Goal: Task Accomplishment & Management: Use online tool/utility

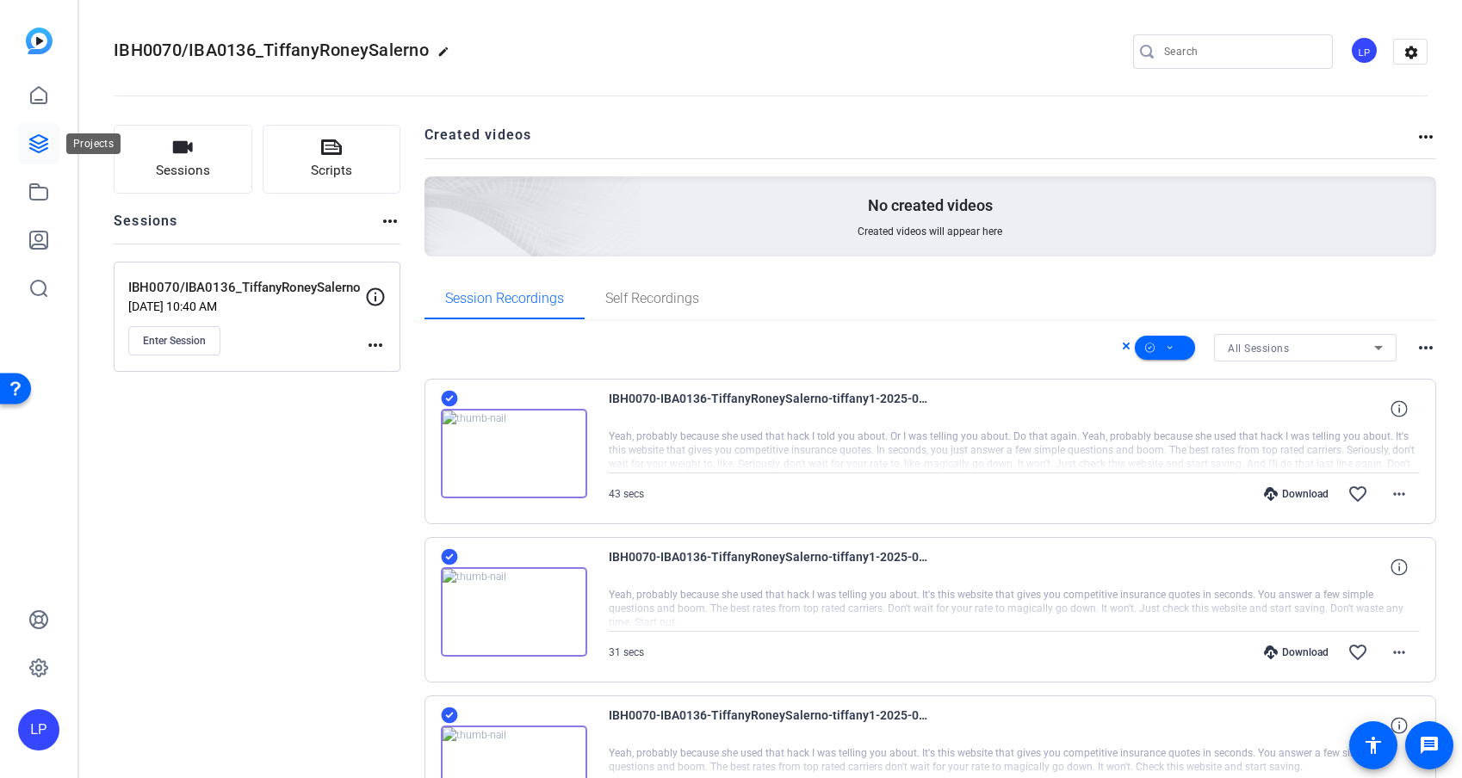
click at [38, 142] on icon at bounding box center [38, 143] width 21 height 21
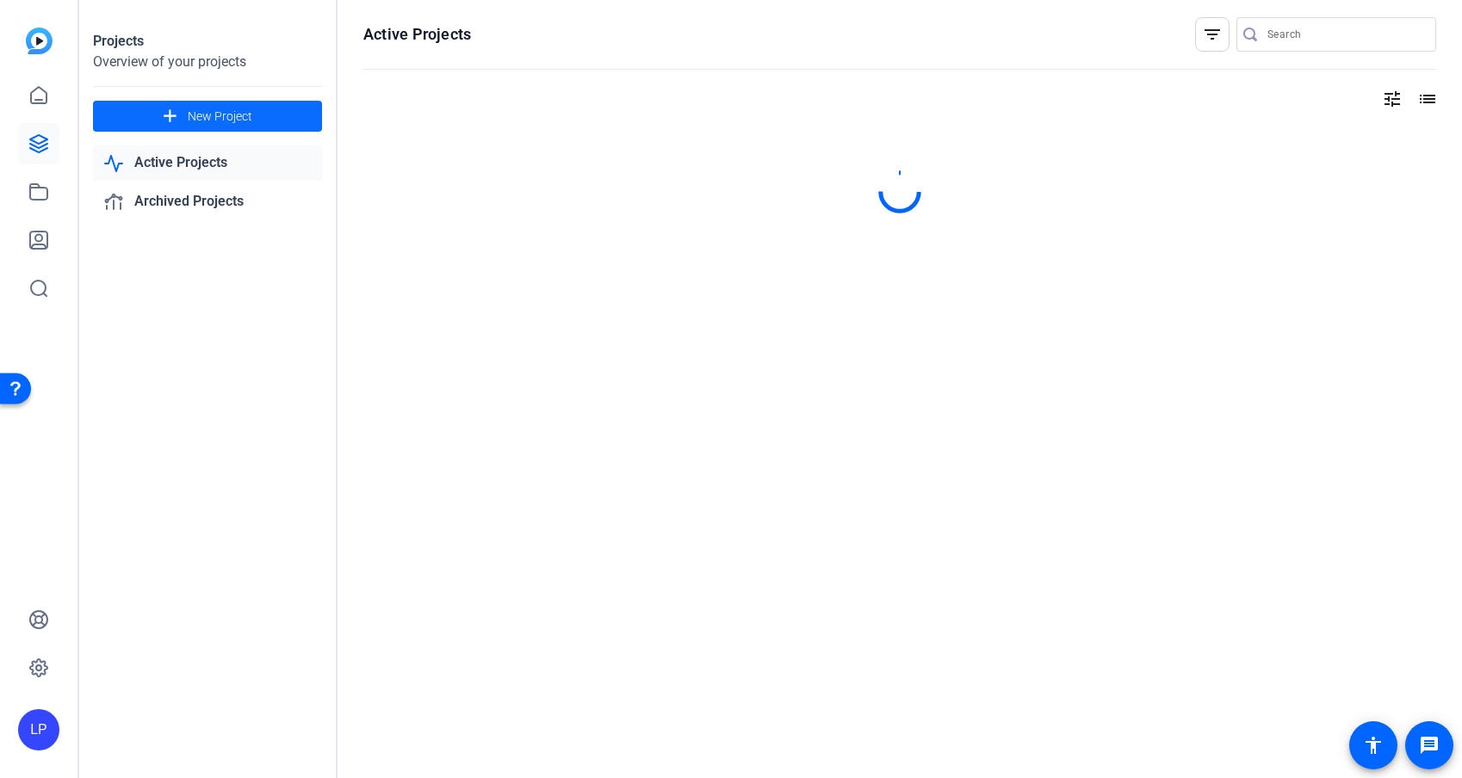
click at [196, 114] on span "New Project" at bounding box center [220, 117] width 65 height 18
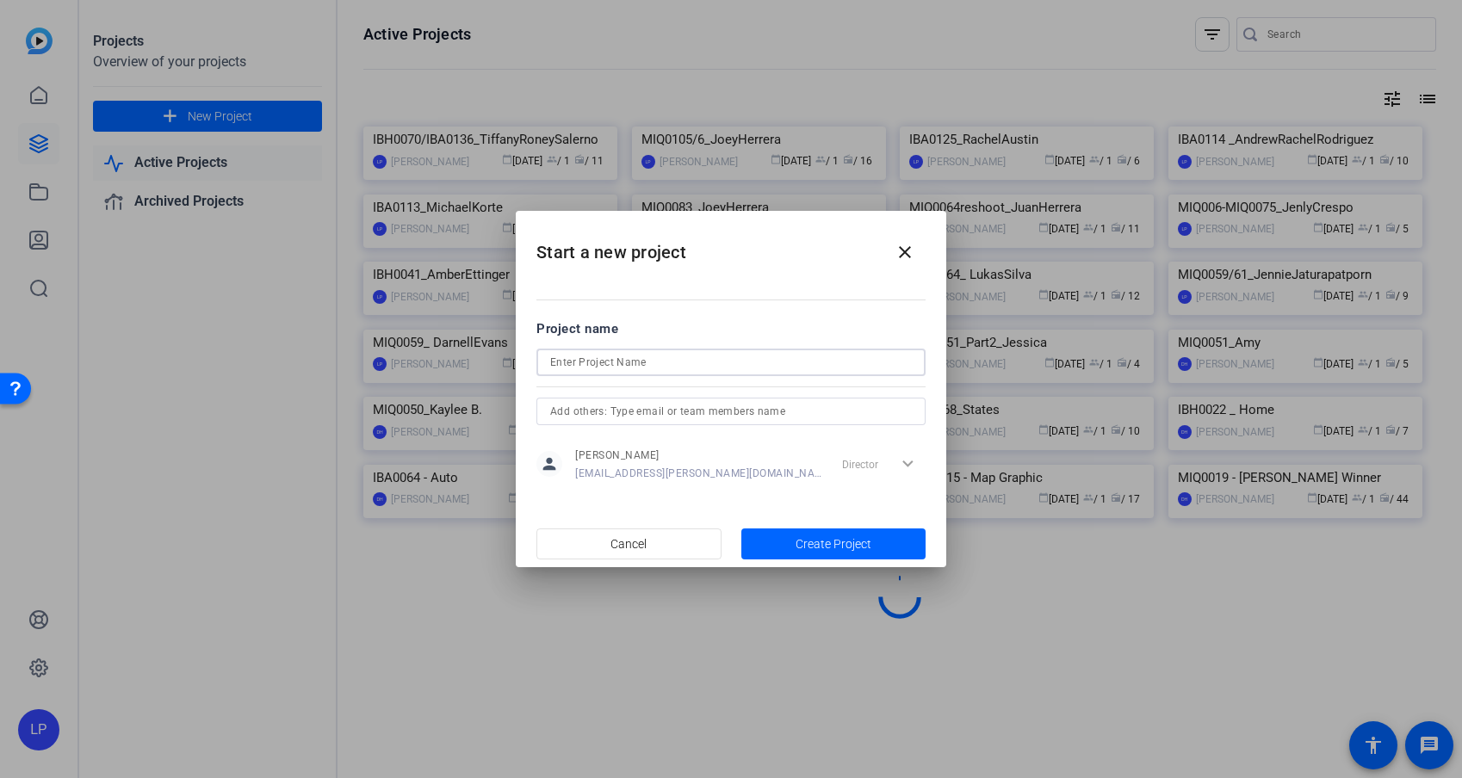
click at [667, 363] on input at bounding box center [731, 362] width 362 height 21
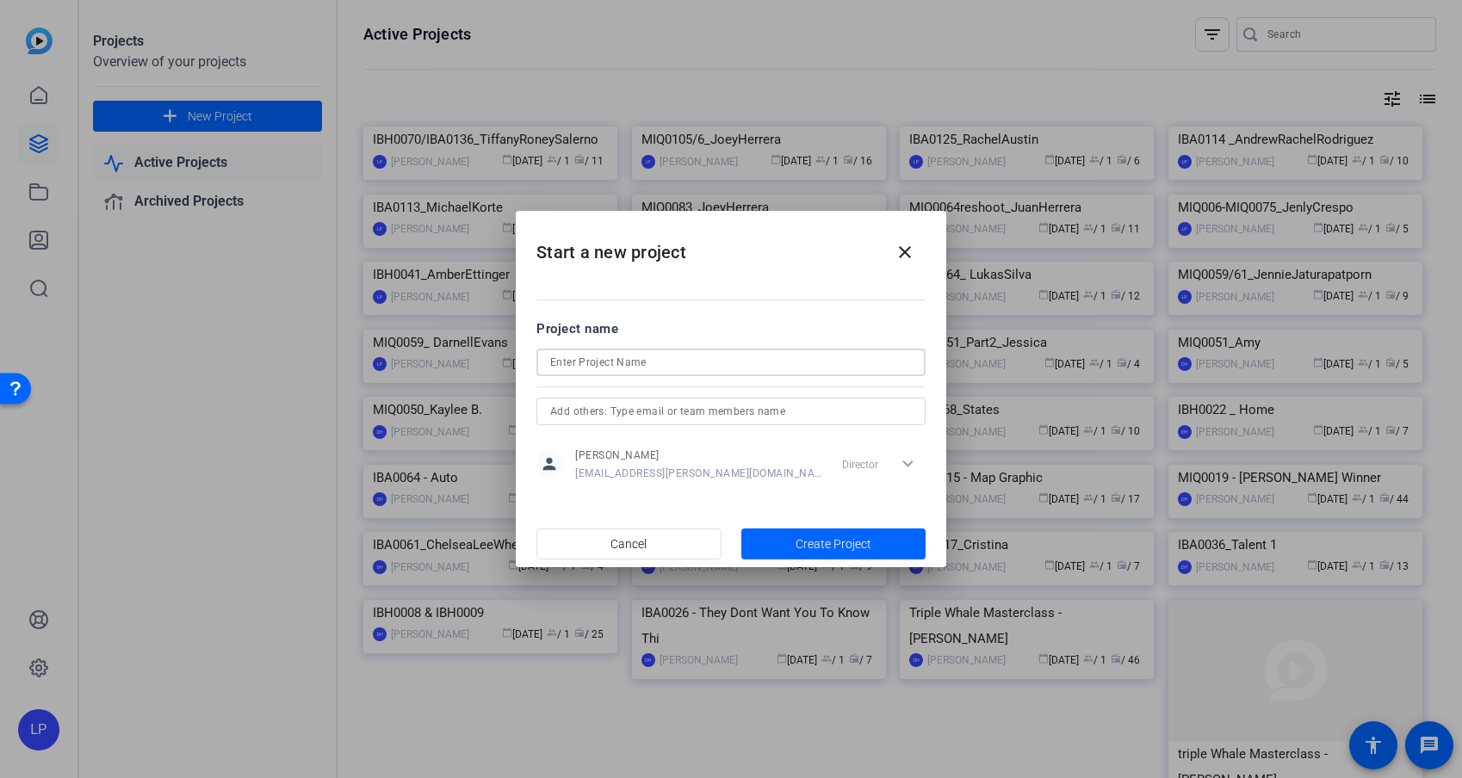
paste input "MIQ0107"
drag, startPoint x: 677, startPoint y: 366, endPoint x: 488, endPoint y: 365, distance: 188.5
click at [488, 365] on div "Start a new project close Project name MIQ0107_KayleeBarboza person [PERSON_NAM…" at bounding box center [731, 389] width 1462 height 778
type input "MIQ0107_KayleeBarboza"
click at [881, 552] on span "button" at bounding box center [833, 543] width 185 height 41
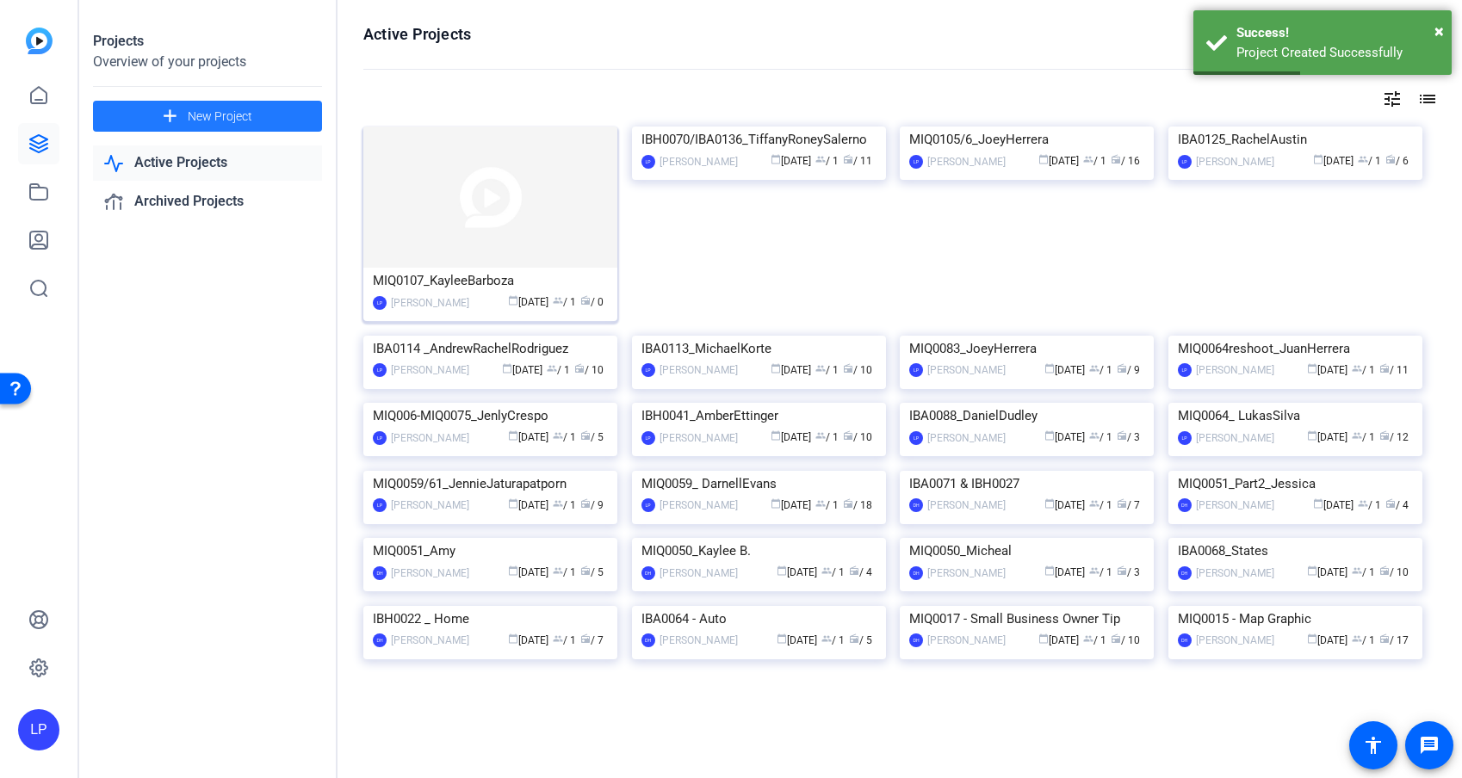
click at [547, 236] on img at bounding box center [490, 197] width 254 height 141
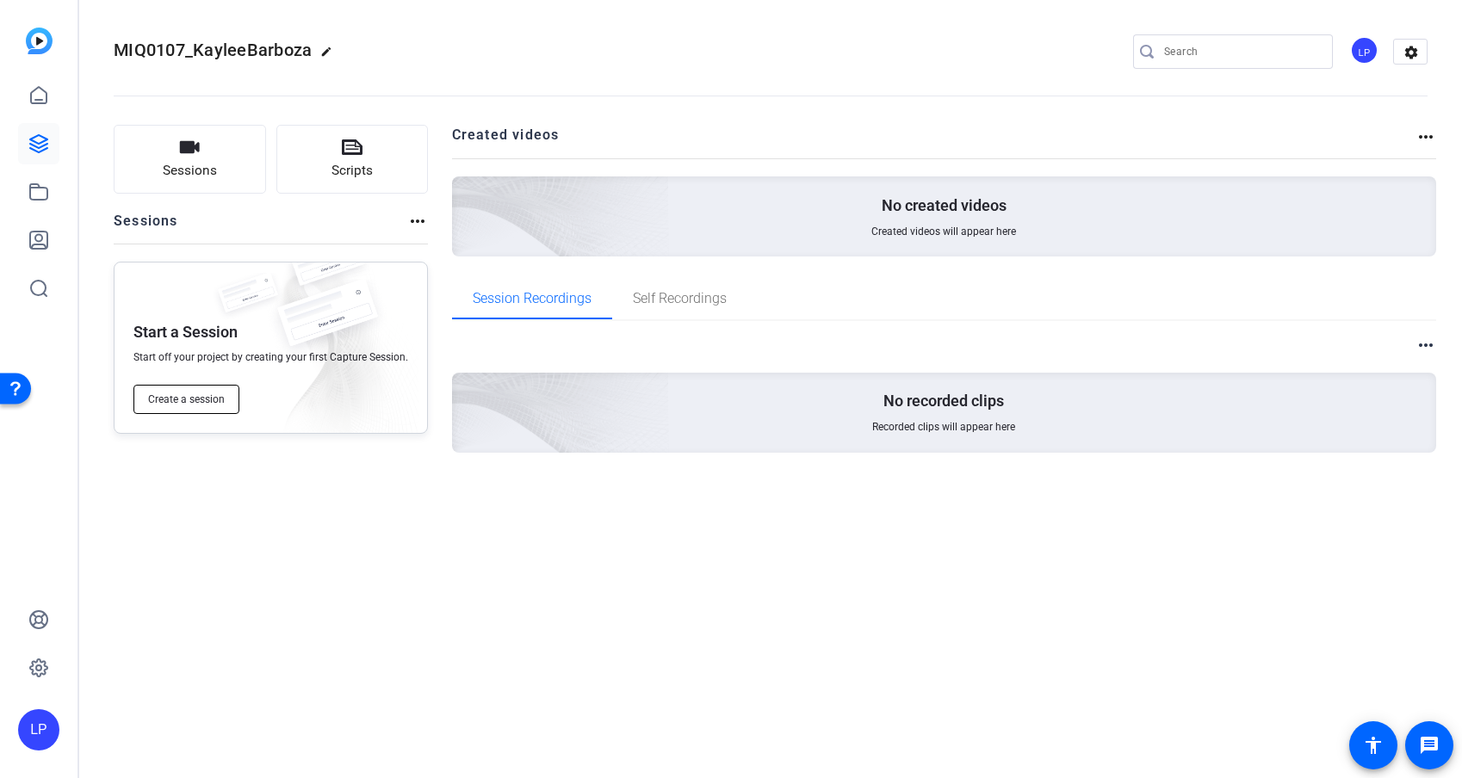
click at [213, 401] on span "Create a session" at bounding box center [186, 400] width 77 height 14
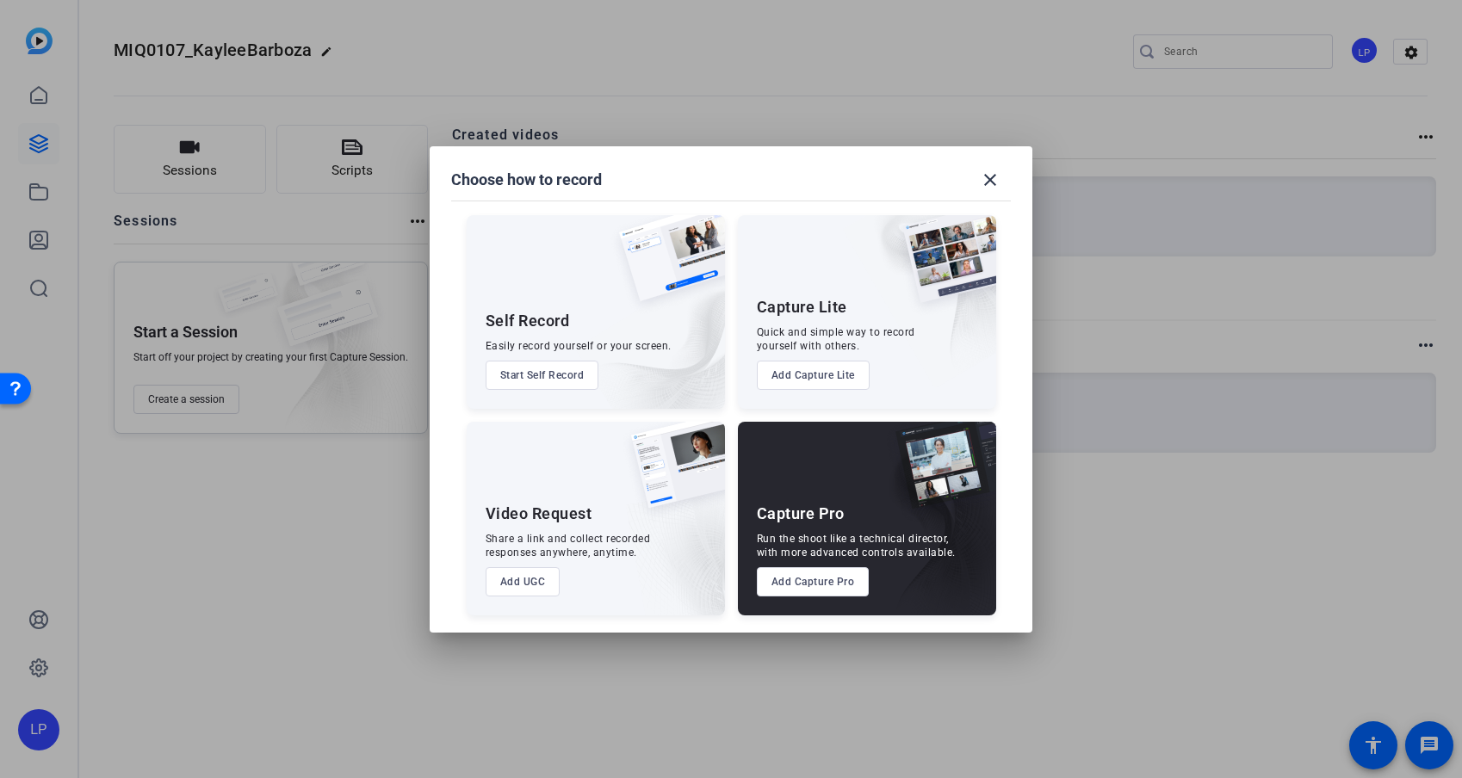
click at [845, 582] on button "Add Capture Pro" at bounding box center [813, 581] width 113 height 29
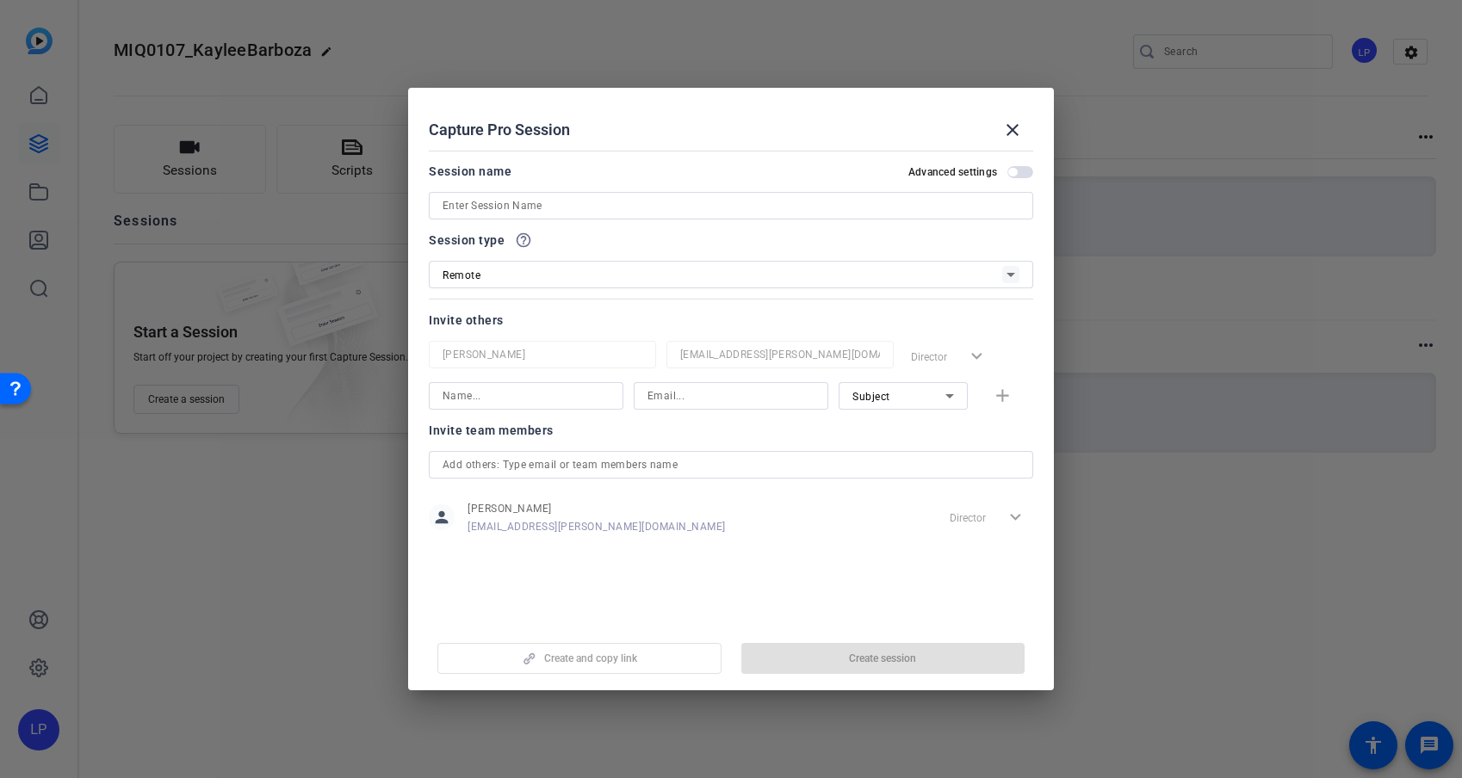
click at [560, 195] on input at bounding box center [730, 205] width 577 height 21
paste input "MIQ0107_KayleeBarboza"
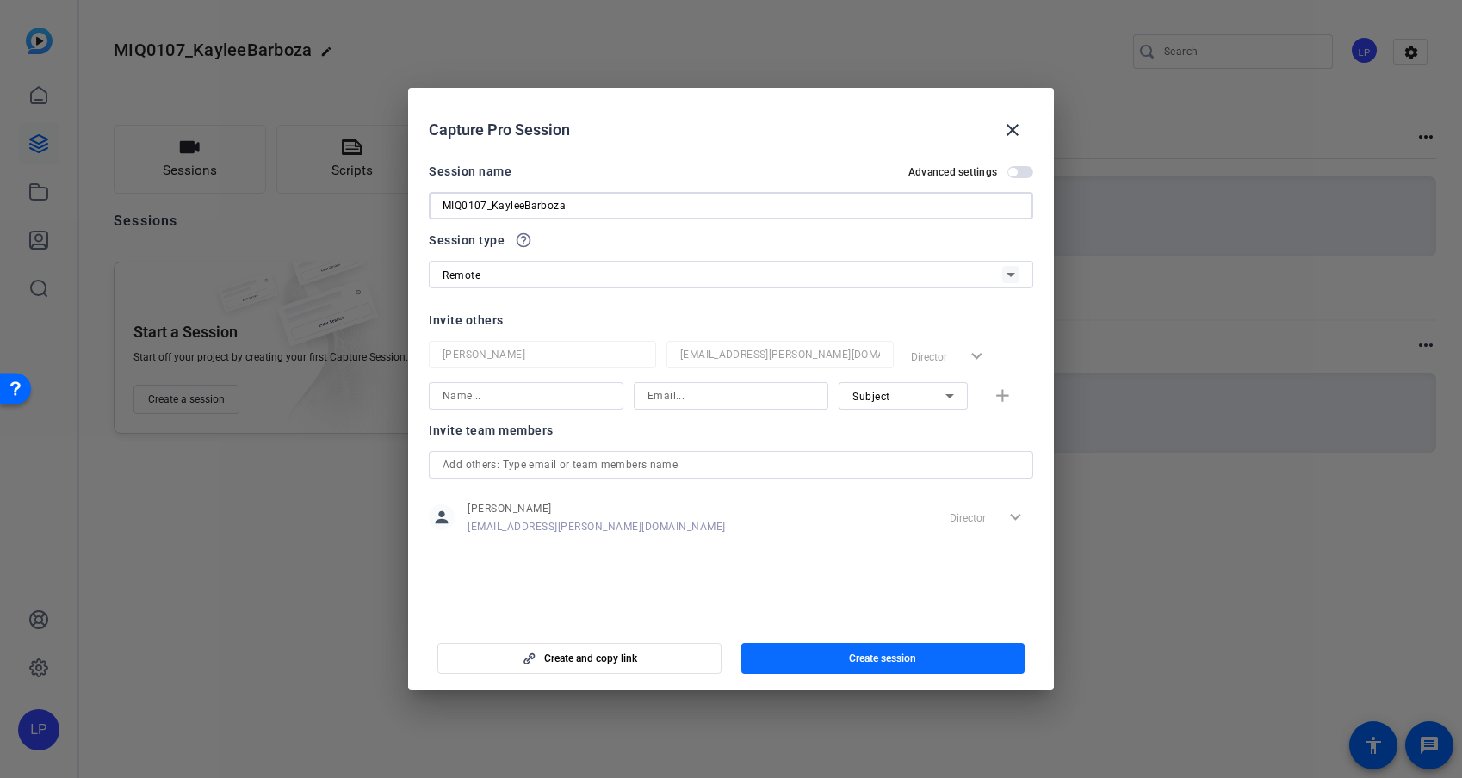
type input "MIQ0107_KayleeBarboza"
click at [832, 664] on span "button" at bounding box center [883, 658] width 284 height 41
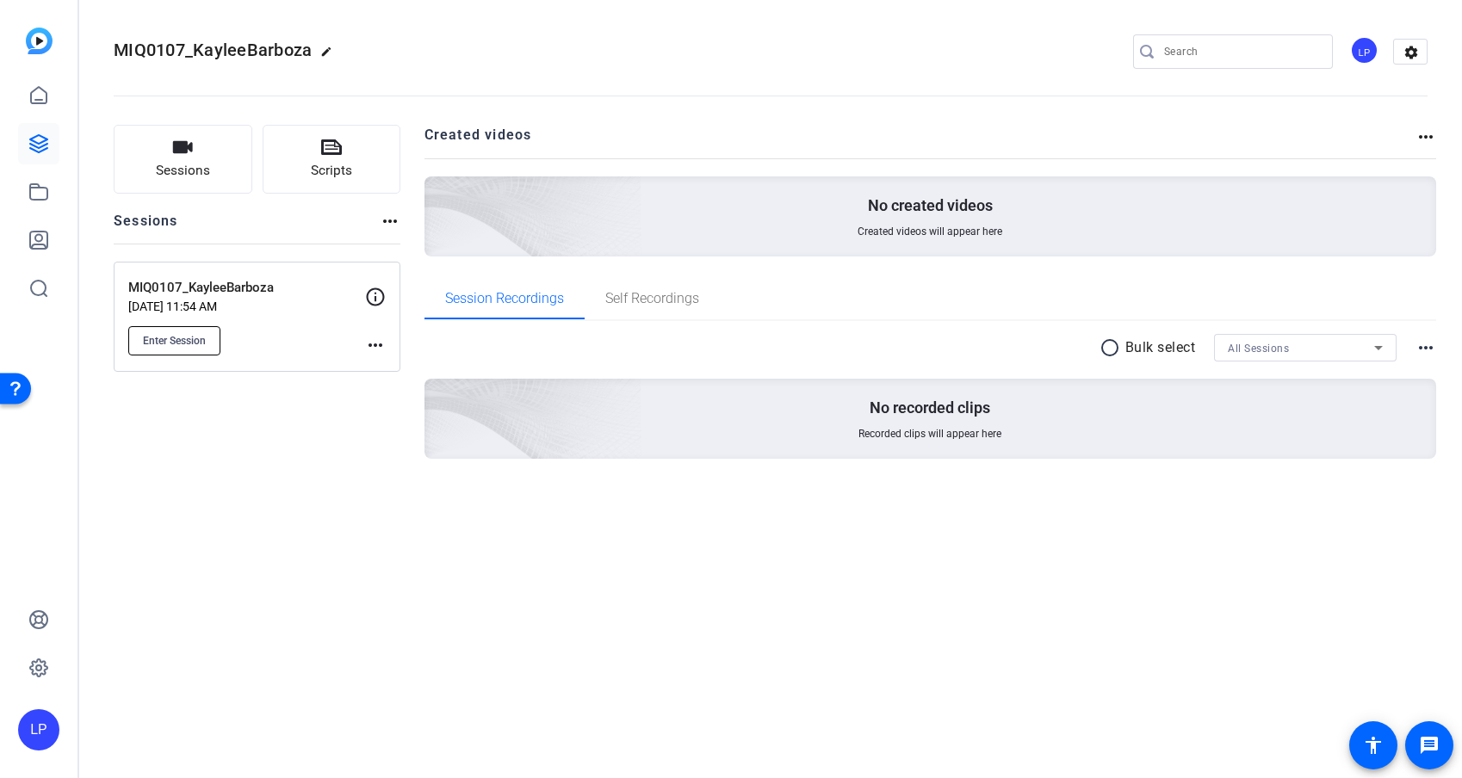
click at [213, 336] on button "Enter Session" at bounding box center [174, 340] width 92 height 29
click at [373, 340] on mat-icon "more_horiz" at bounding box center [375, 345] width 21 height 21
click at [402, 376] on span "Edit Session" at bounding box center [418, 370] width 78 height 21
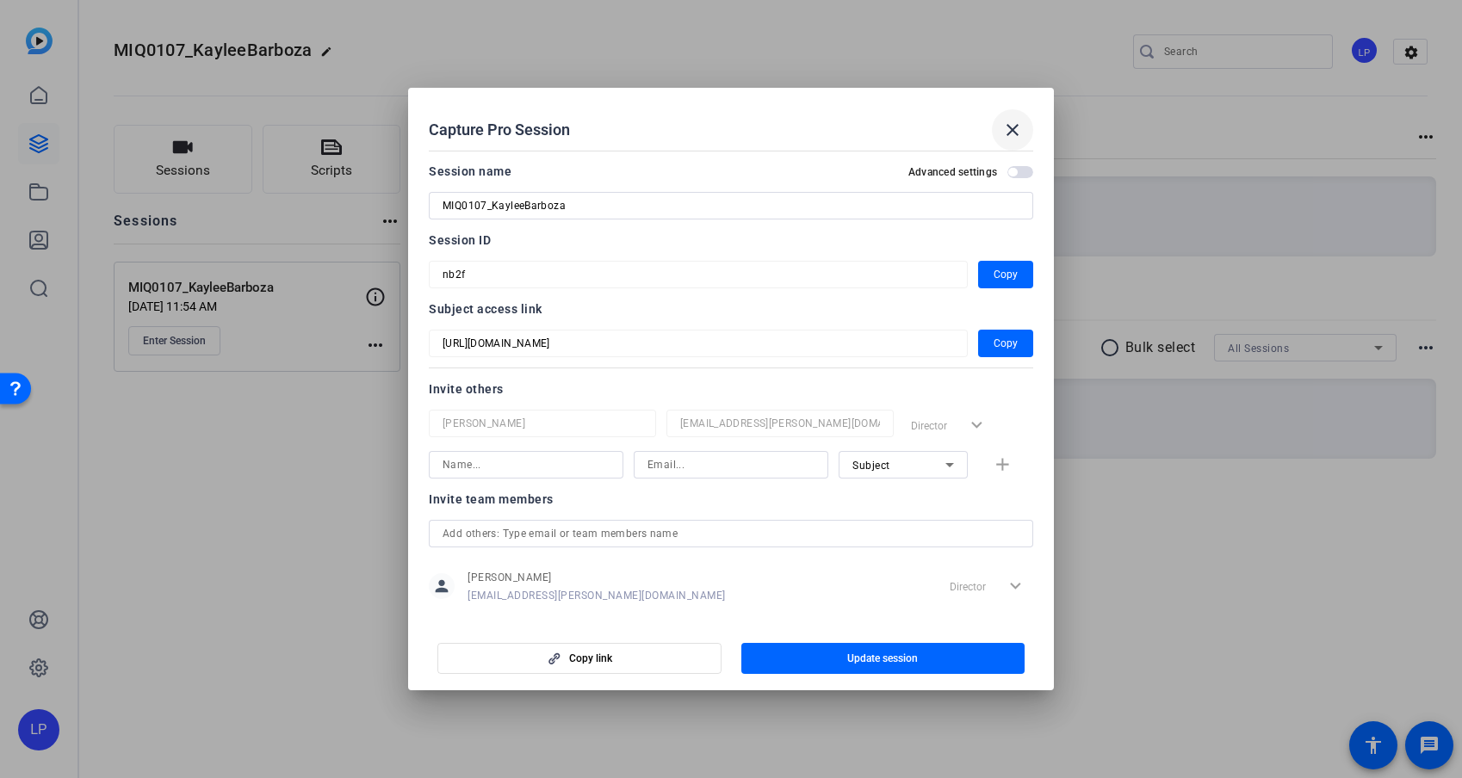
click at [1018, 132] on mat-icon "close" at bounding box center [1012, 130] width 21 height 21
